Goal: Check status: Check status

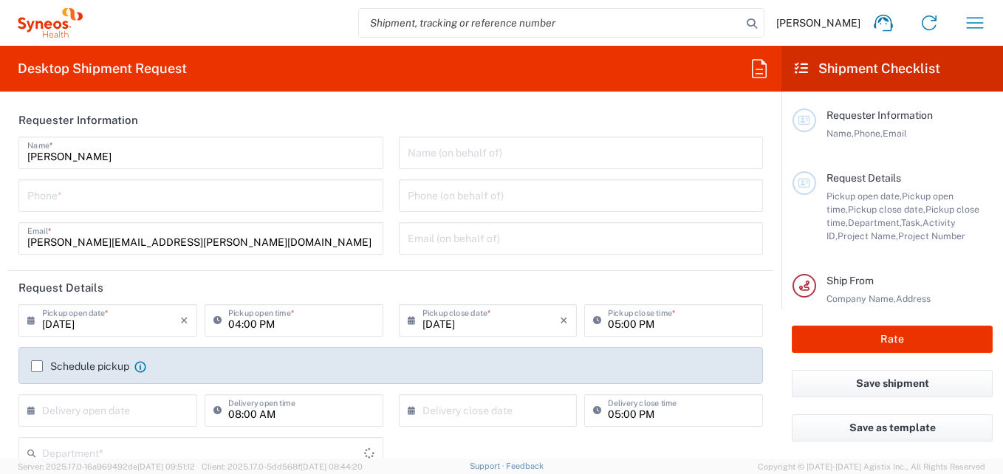
type input "3216"
type input "[GEOGRAPHIC_DATA]"
click at [977, 19] on icon "button" at bounding box center [975, 23] width 24 height 24
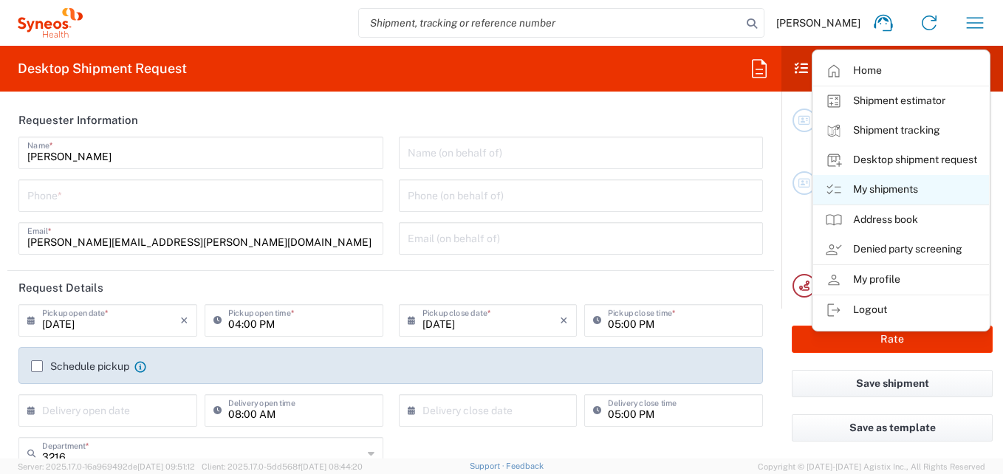
click at [871, 186] on link "My shipments" at bounding box center [901, 190] width 176 height 30
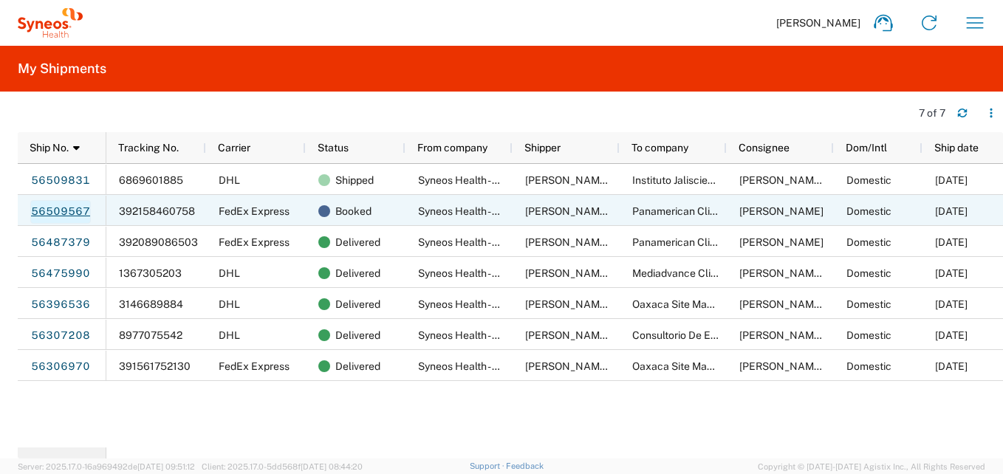
click at [75, 214] on link "56509567" at bounding box center [60, 212] width 61 height 24
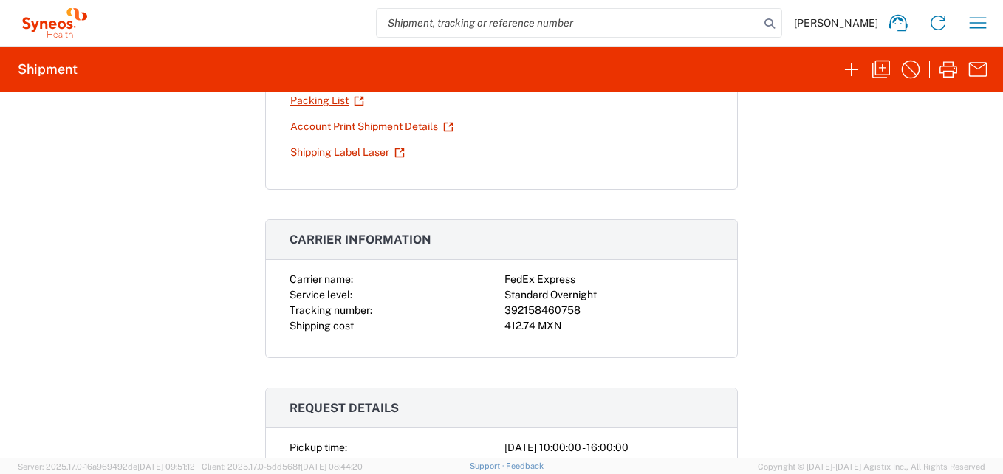
scroll to position [148, 0]
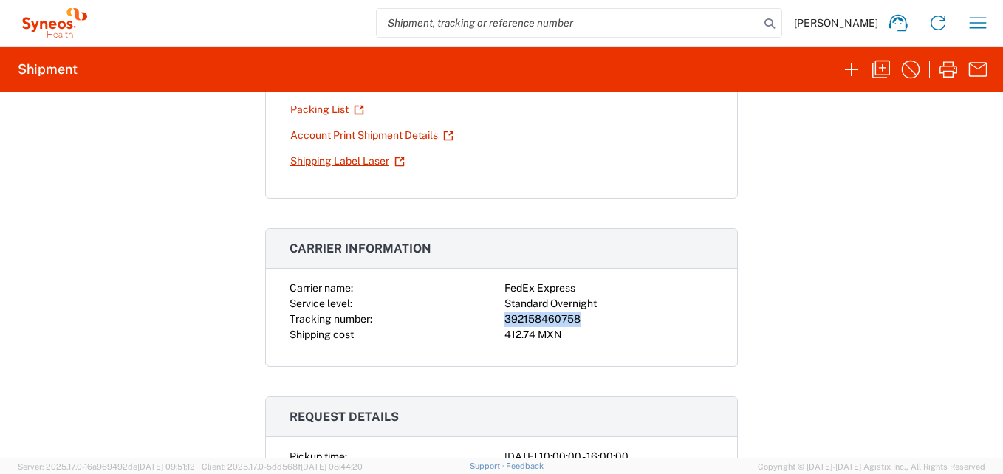
drag, startPoint x: 573, startPoint y: 315, endPoint x: 499, endPoint y: 317, distance: 74.6
click at [505, 317] on div "392158460758" at bounding box center [609, 320] width 209 height 16
copy div "392158460758"
